Goal: Transaction & Acquisition: Purchase product/service

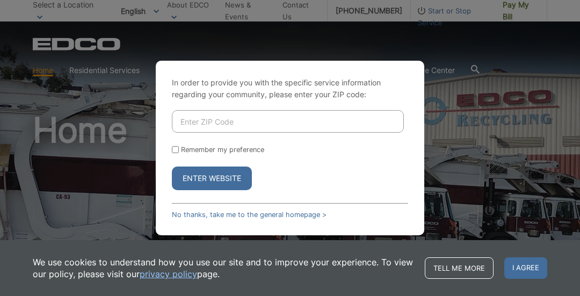
click at [527, 8] on div "In order to provide you with the specific service information regarding your co…" at bounding box center [290, 148] width 580 height 296
click at [182, 117] on input "Enter ZIP Code" at bounding box center [288, 121] width 232 height 23
type input "92116"
click at [174, 151] on input "Remember my preference" at bounding box center [175, 149] width 7 height 7
checkbox input "true"
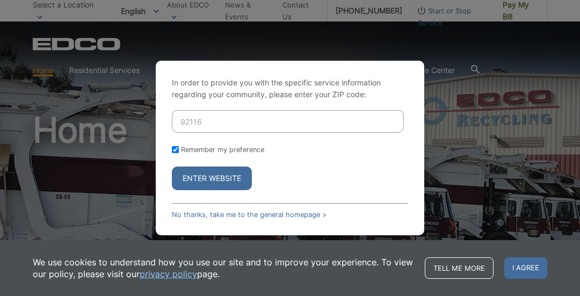
click at [236, 176] on button "Enter Website" at bounding box center [212, 178] width 80 height 24
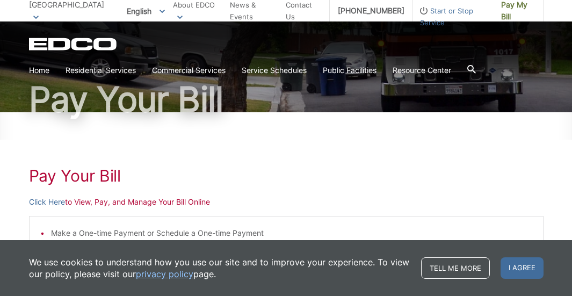
scroll to position [83, 0]
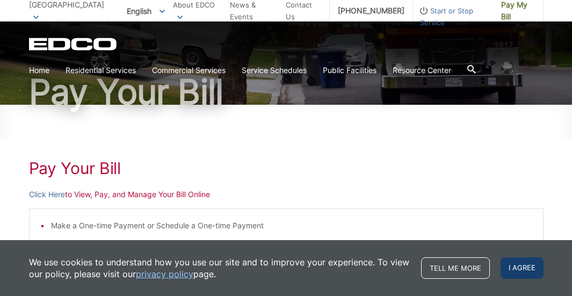
click at [524, 266] on span "I agree" at bounding box center [521, 267] width 43 height 21
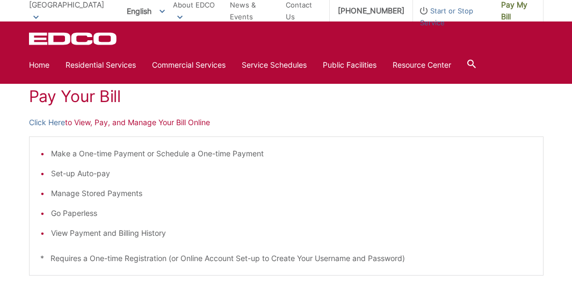
scroll to position [150, 0]
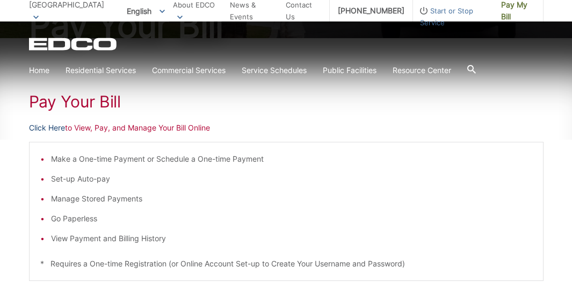
click at [46, 128] on link "Click Here" at bounding box center [47, 128] width 36 height 12
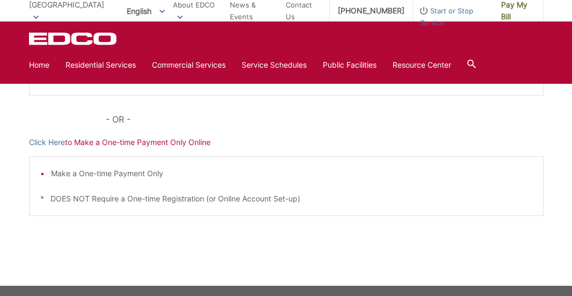
scroll to position [336, 0]
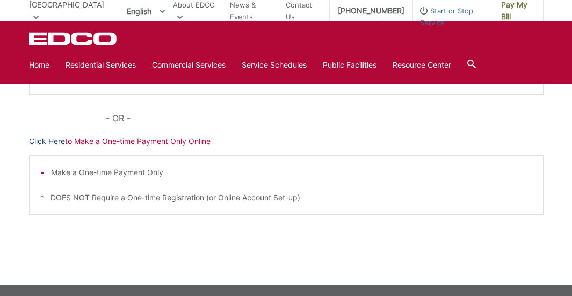
click at [47, 142] on link "Click Here" at bounding box center [47, 141] width 36 height 12
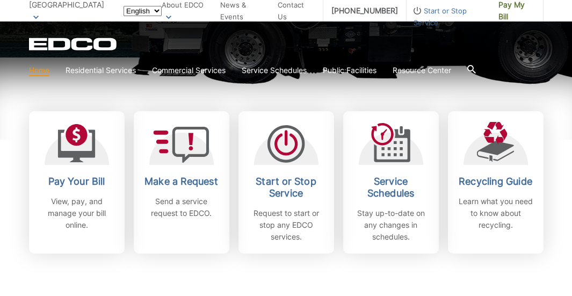
scroll to position [285, 0]
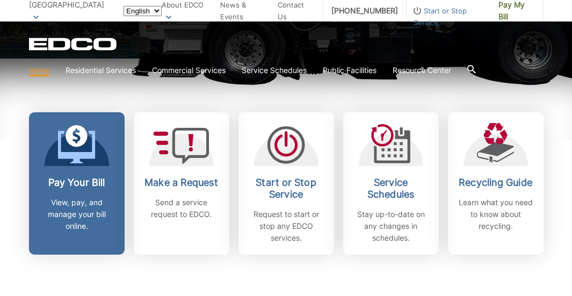
click at [81, 182] on h2 "Pay Your Bill" at bounding box center [76, 183] width 79 height 12
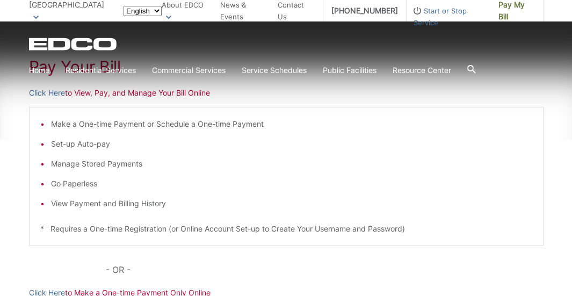
scroll to position [183, 0]
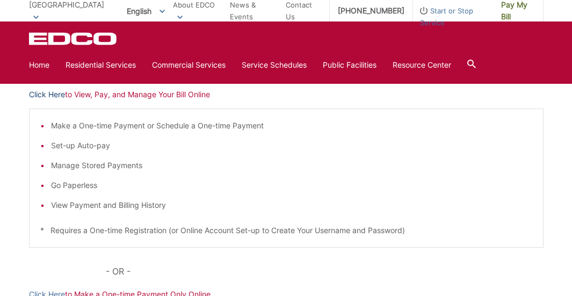
click at [59, 96] on link "Click Here" at bounding box center [47, 95] width 36 height 12
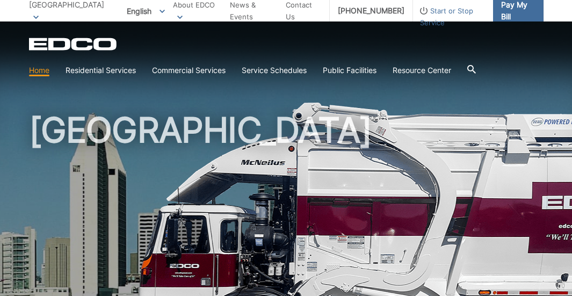
click at [506, 11] on span "Pay My Bill" at bounding box center [518, 11] width 34 height 24
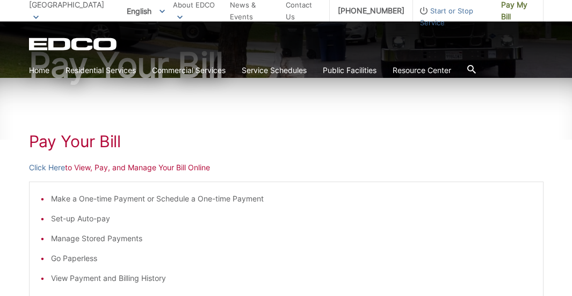
scroll to position [111, 0]
click at [49, 168] on link "Click Here" at bounding box center [47, 167] width 36 height 12
click at [507, 10] on span "Pay My Bill" at bounding box center [518, 11] width 34 height 24
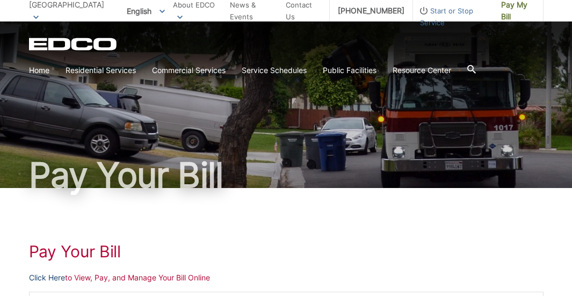
click at [45, 277] on link "Click Here" at bounding box center [47, 278] width 36 height 12
